Goal: Transaction & Acquisition: Obtain resource

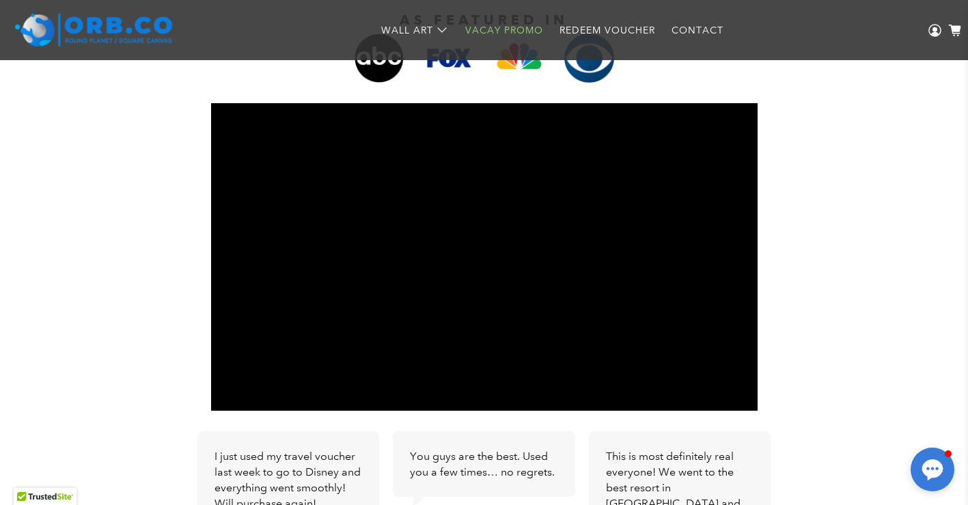
scroll to position [421, 0]
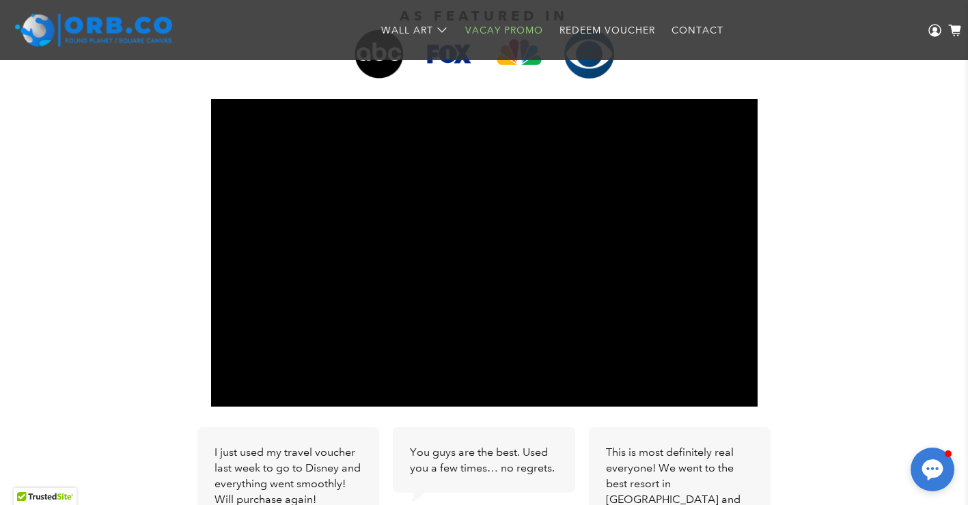
click at [95, 266] on div "AS FEATURED IN I just used my travel voucher last week to go to Disney and ever…" at bounding box center [484, 352] width 968 height 744
click at [93, 261] on div "AS FEATURED IN I just used my travel voucher last week to go to Disney and ever…" at bounding box center [484, 352] width 968 height 744
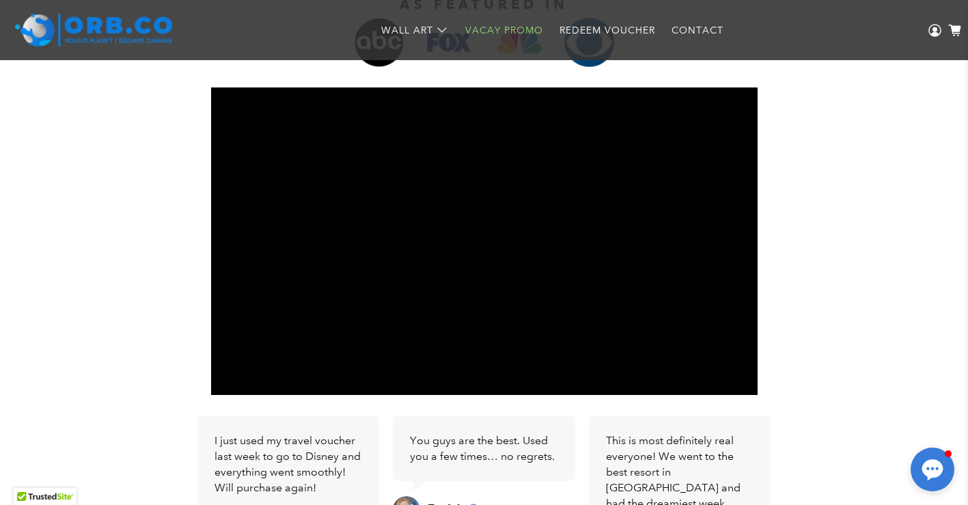
scroll to position [380, 0]
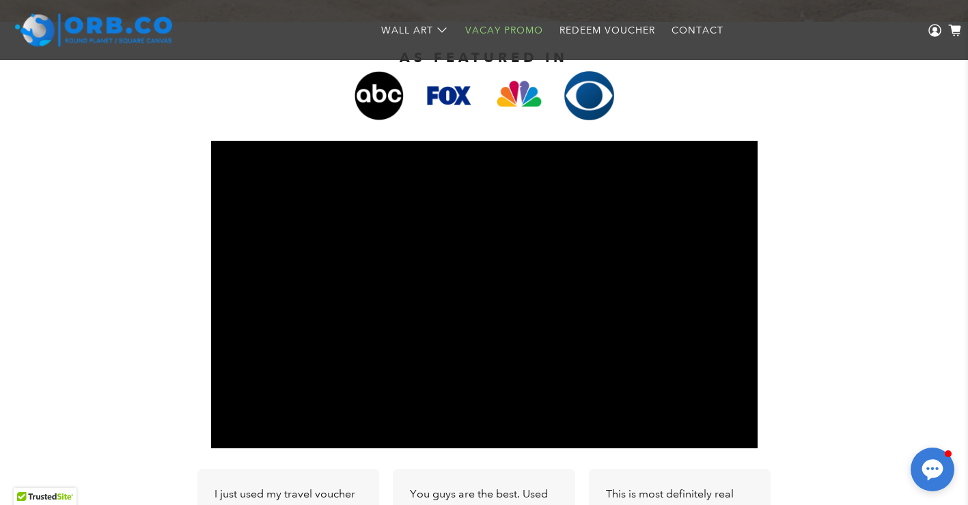
click at [93, 261] on div "AS FEATURED IN I just used my travel voucher last week to go to Disney and ever…" at bounding box center [484, 394] width 968 height 744
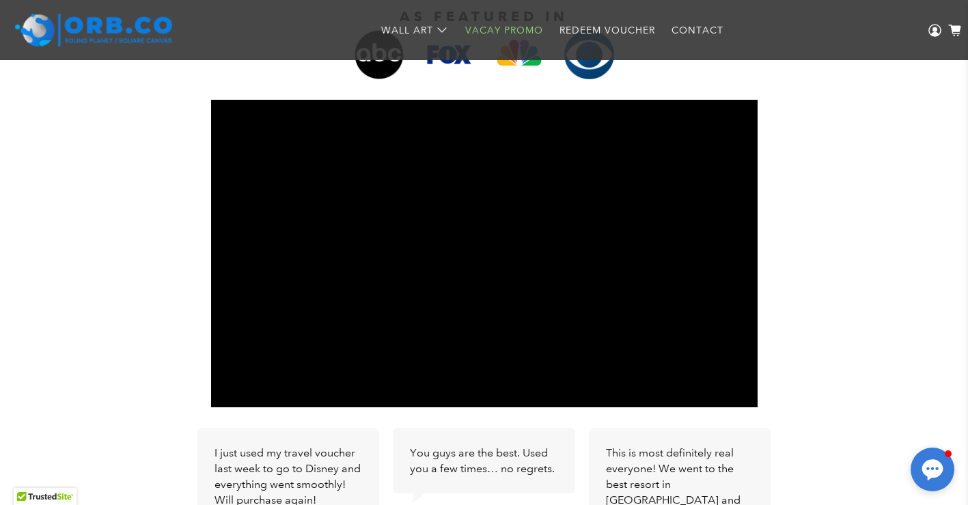
scroll to position [418, 0]
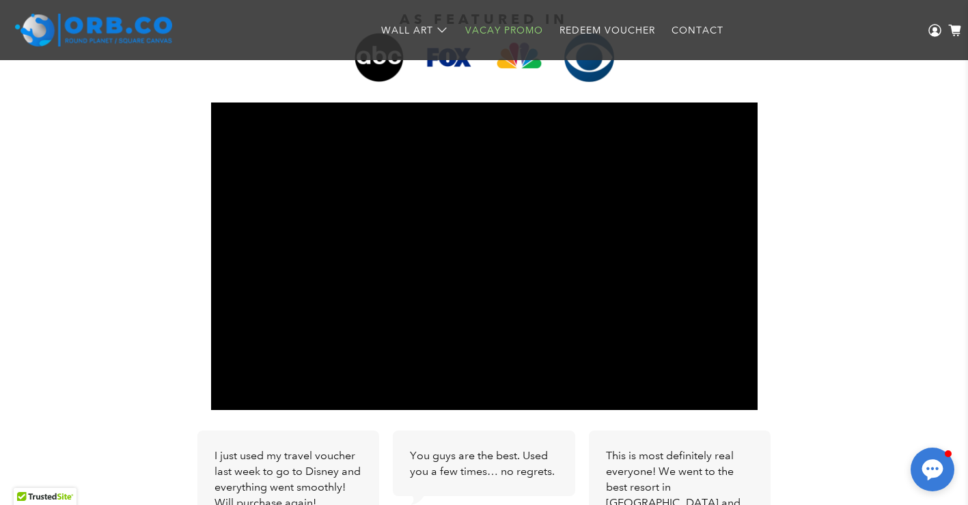
click at [93, 261] on div "AS FEATURED IN I just used my travel voucher last week to go to Disney and ever…" at bounding box center [484, 356] width 968 height 744
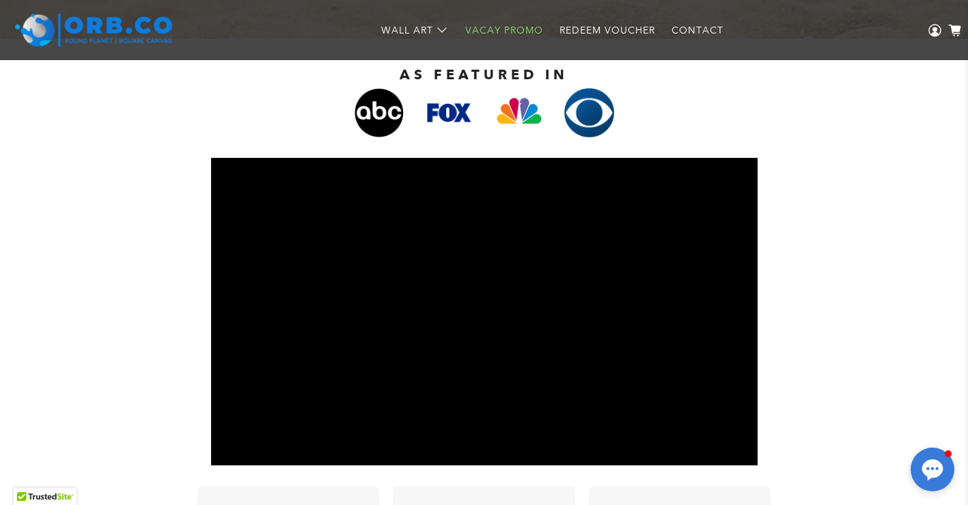
scroll to position [361, 0]
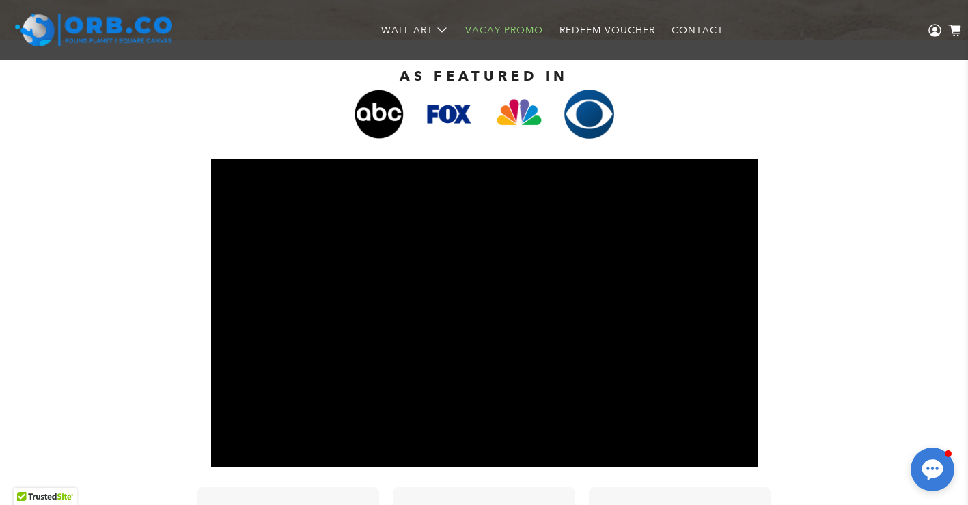
click at [93, 261] on div "AS FEATURED IN I just used my travel voucher last week to go to Disney and ever…" at bounding box center [484, 412] width 968 height 744
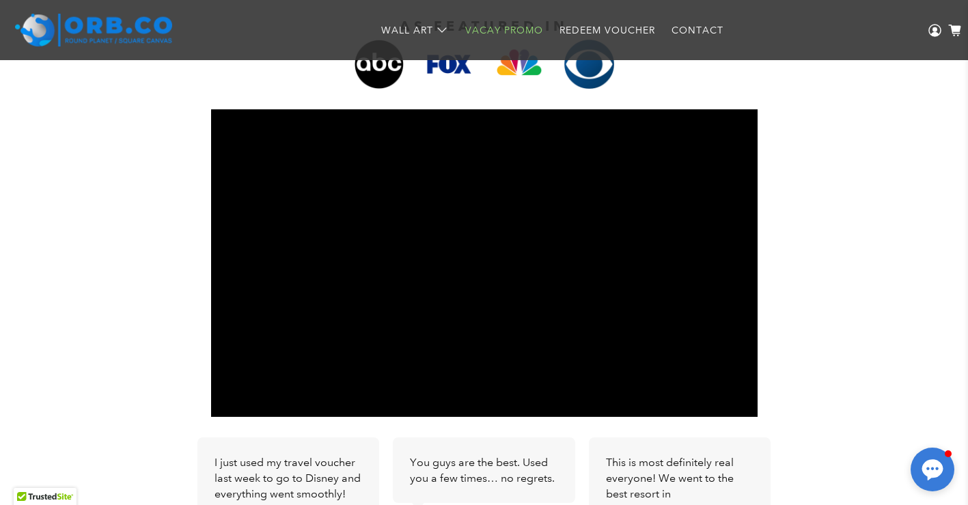
scroll to position [413, 0]
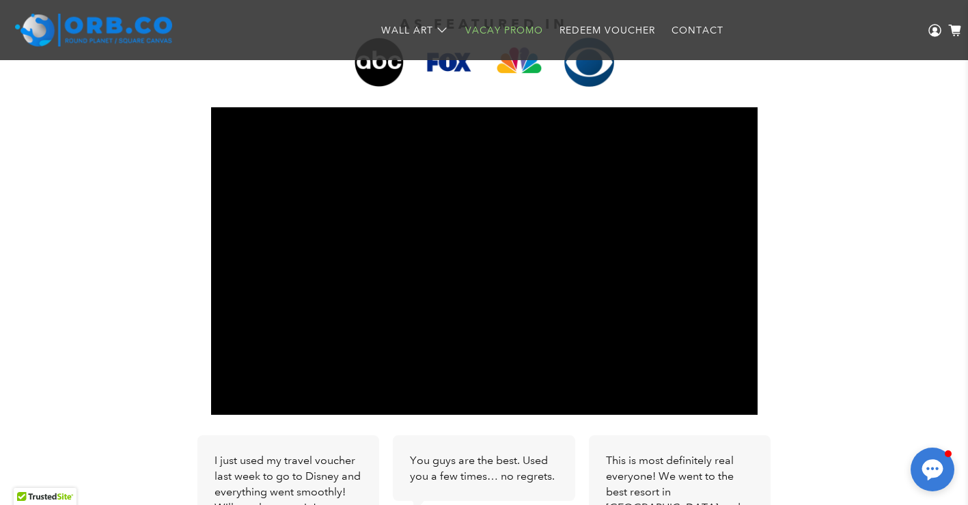
click at [893, 313] on div "AS FEATURED IN I just used my travel voucher last week to go to Disney and ever…" at bounding box center [484, 360] width 968 height 744
click at [44, 289] on div "AS FEATURED IN I just used my travel voucher last week to go to Disney and ever…" at bounding box center [484, 360] width 968 height 744
click at [88, 225] on div "AS FEATURED IN I just used my travel voucher last week to go to Disney and ever…" at bounding box center [484, 360] width 968 height 744
click at [105, 227] on div "AS FEATURED IN I just used my travel voucher last week to go to Disney and ever…" at bounding box center [484, 360] width 968 height 744
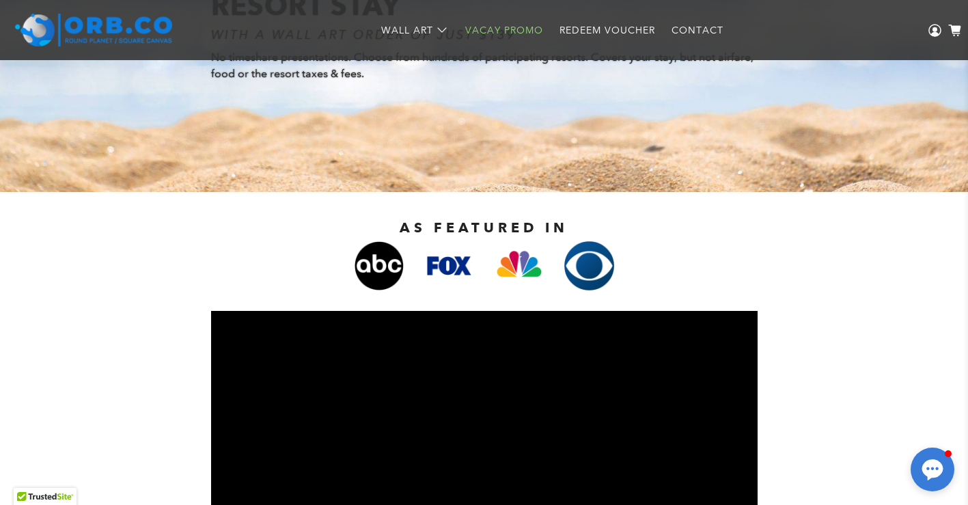
scroll to position [0, 0]
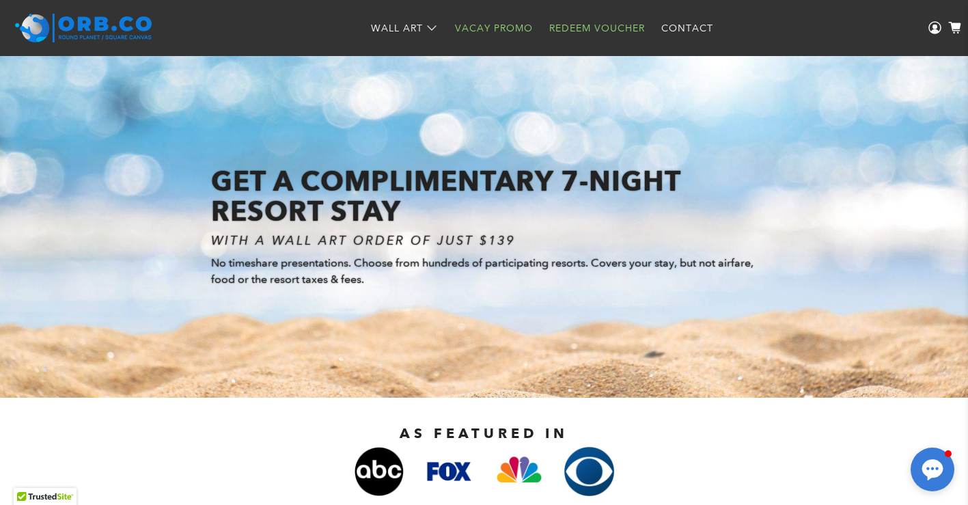
click at [562, 27] on link "Redeem Voucher" at bounding box center [597, 28] width 112 height 36
